Goal: Task Accomplishment & Management: Manage account settings

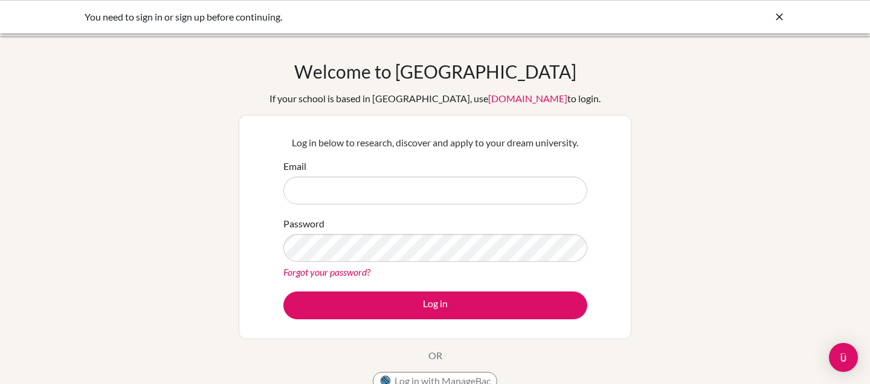
scroll to position [38, 0]
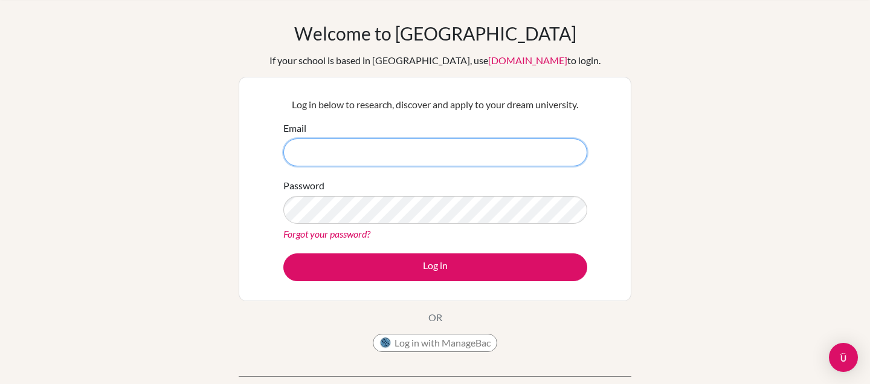
click at [388, 143] on input "Email" at bounding box center [435, 152] width 304 height 28
type input "[EMAIL_ADDRESS][DOMAIN_NAME]"
click at [397, 183] on div "Password Forgot your password?" at bounding box center [435, 209] width 304 height 63
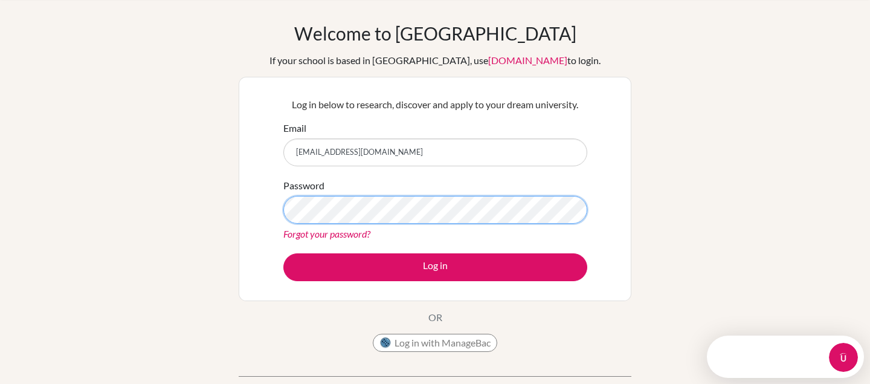
scroll to position [0, 0]
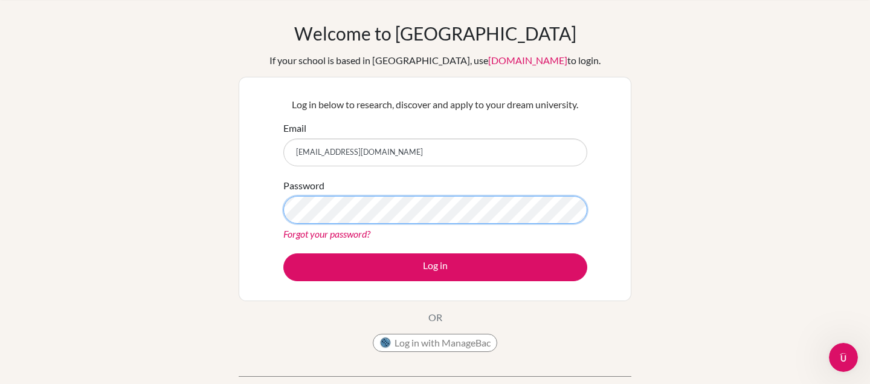
click at [283, 253] on button "Log in" at bounding box center [435, 267] width 304 height 28
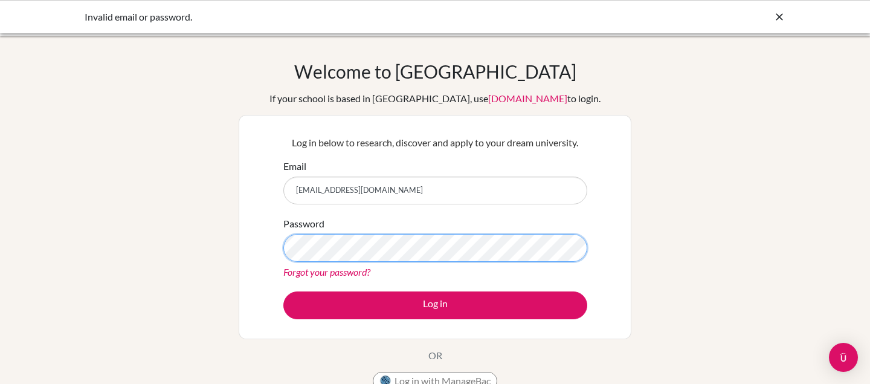
click at [283, 291] on button "Log in" at bounding box center [435, 305] width 304 height 28
